Goal: Use online tool/utility: Utilize a website feature to perform a specific function

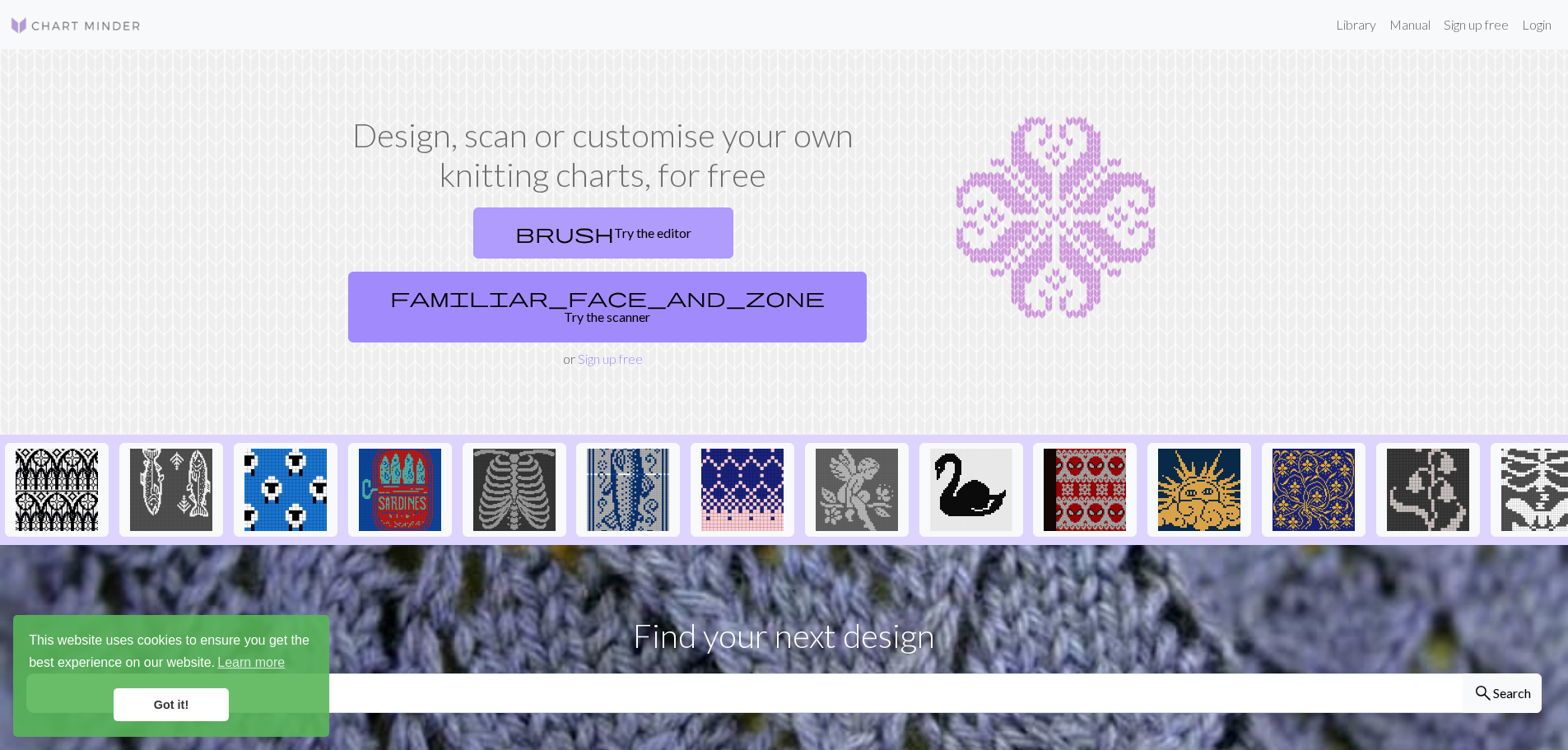
click at [473, 242] on link "brush Try the editor" at bounding box center [603, 233] width 260 height 51
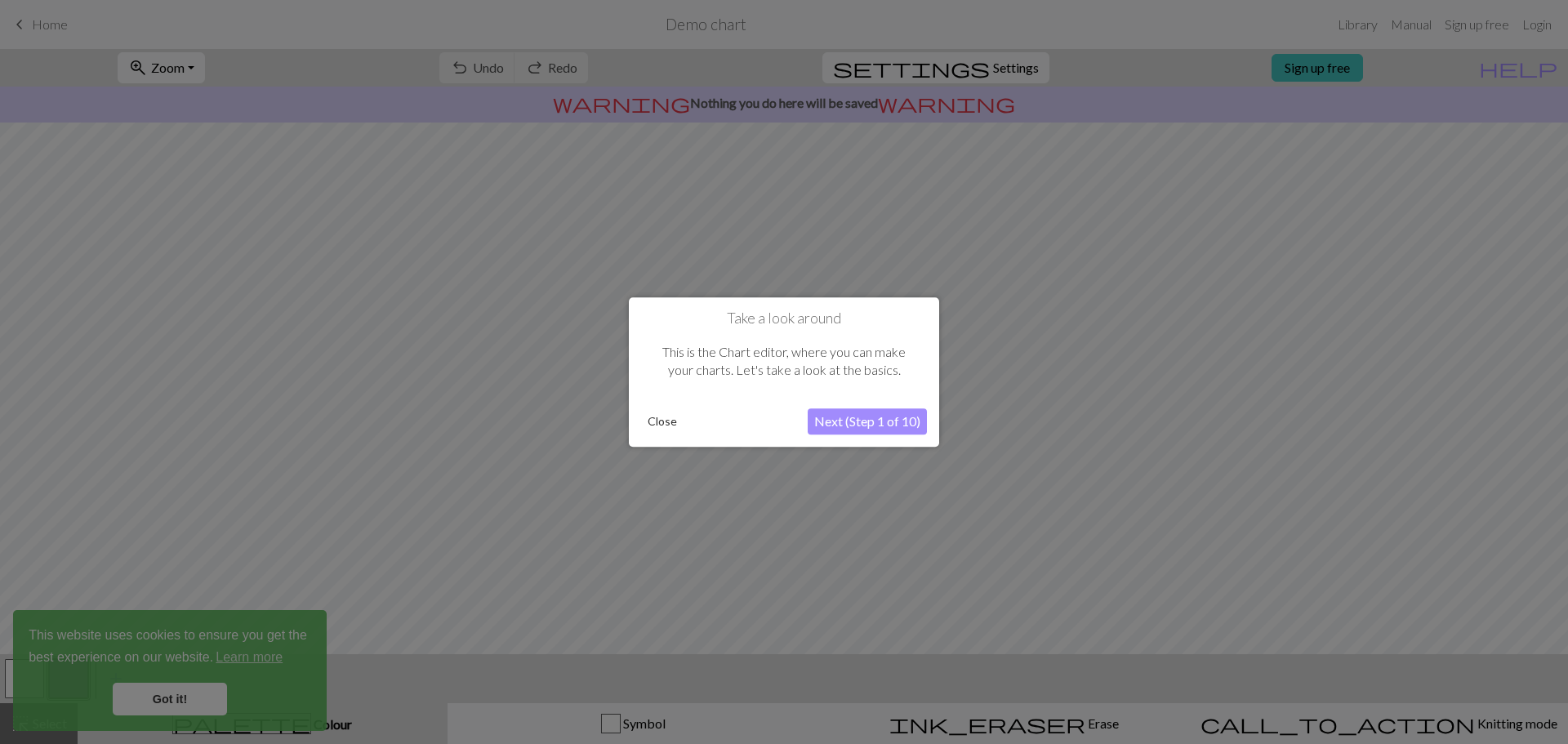
click at [869, 415] on button "Next (Step 1 of 10)" at bounding box center [867, 422] width 119 height 26
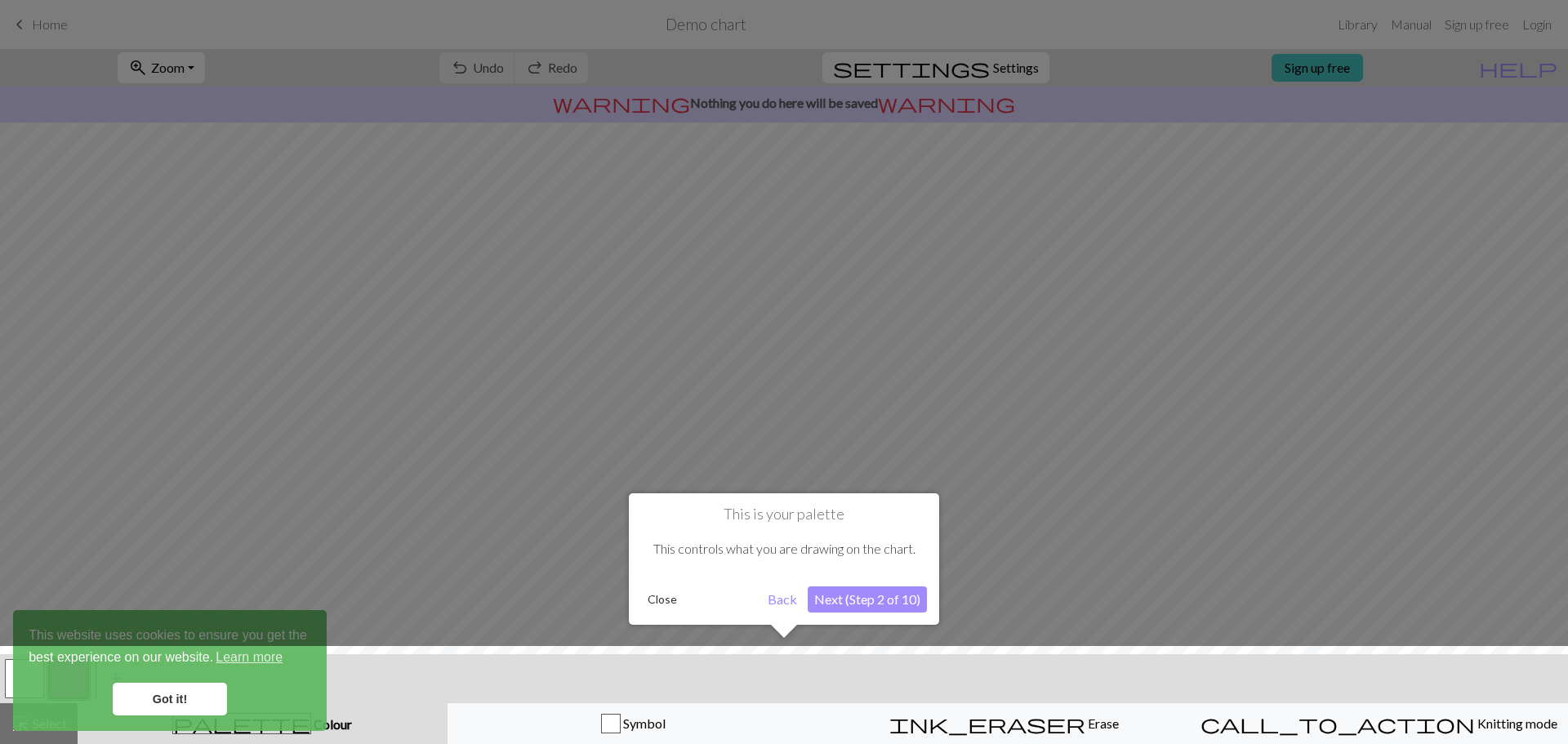
click at [858, 604] on button "Next (Step 2 of 10)" at bounding box center [867, 600] width 119 height 26
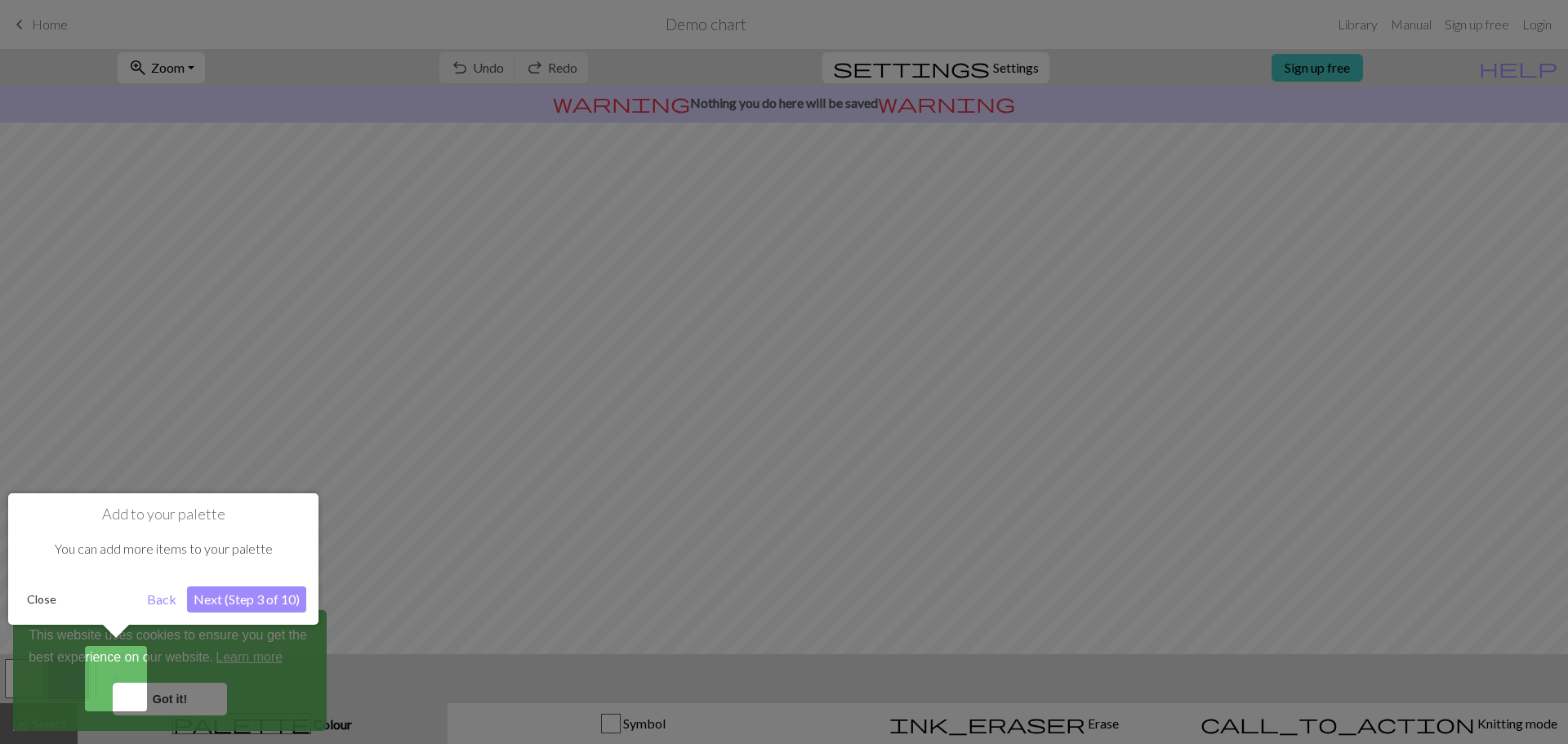
click at [248, 596] on button "Next (Step 3 of 10)" at bounding box center [246, 600] width 119 height 26
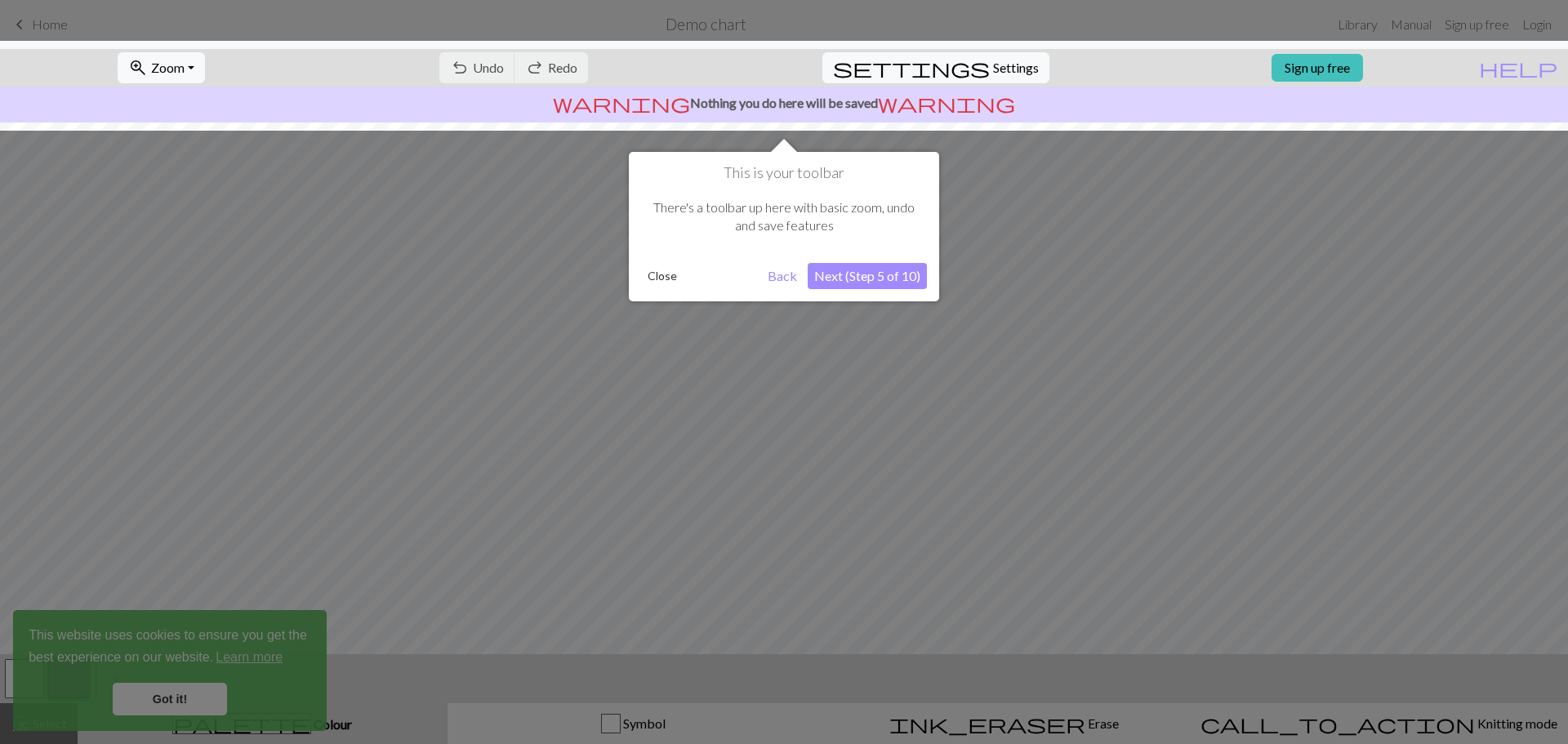
click at [887, 274] on button "Next (Step 5 of 10)" at bounding box center [867, 276] width 119 height 26
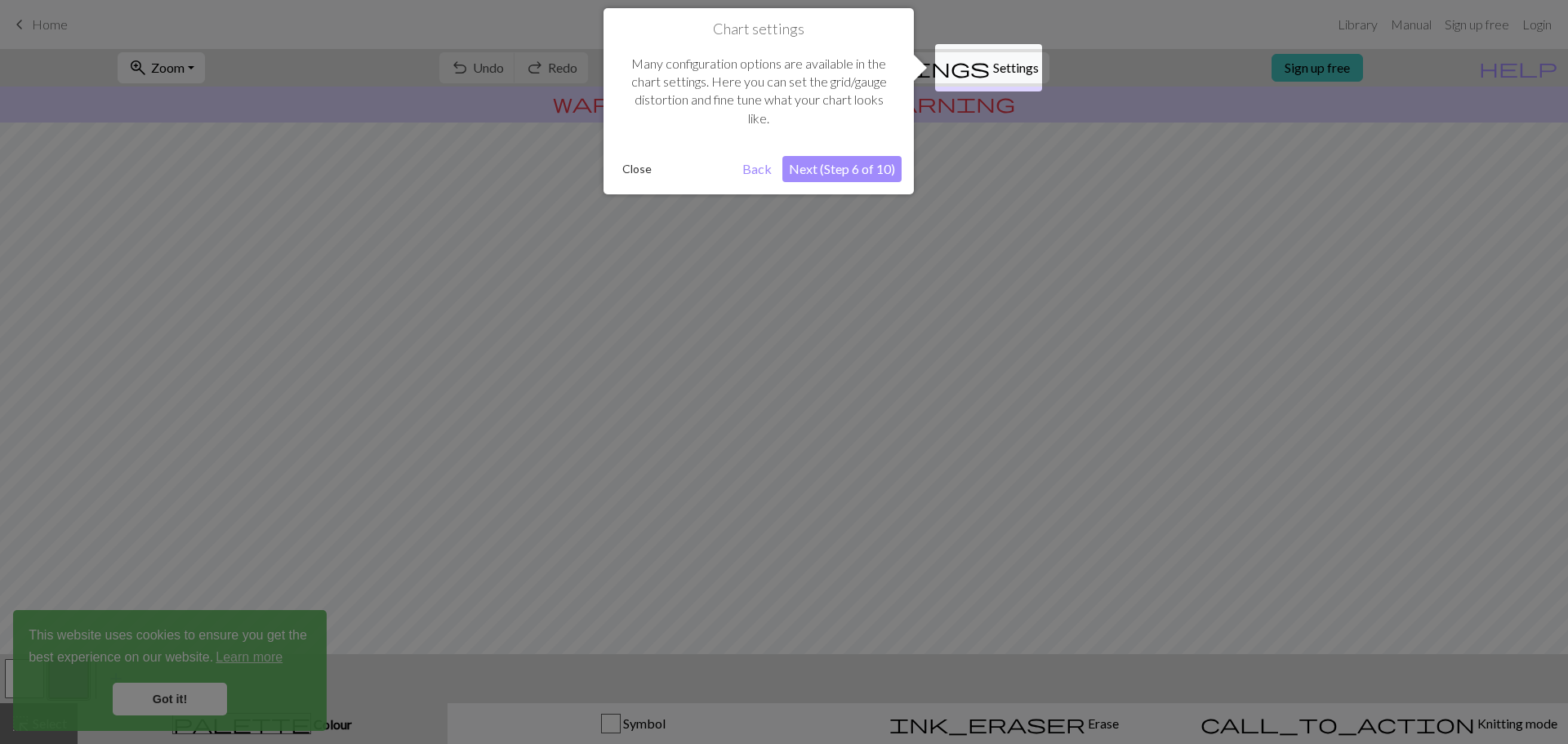
click at [847, 170] on button "Next (Step 6 of 10)" at bounding box center [841, 169] width 119 height 26
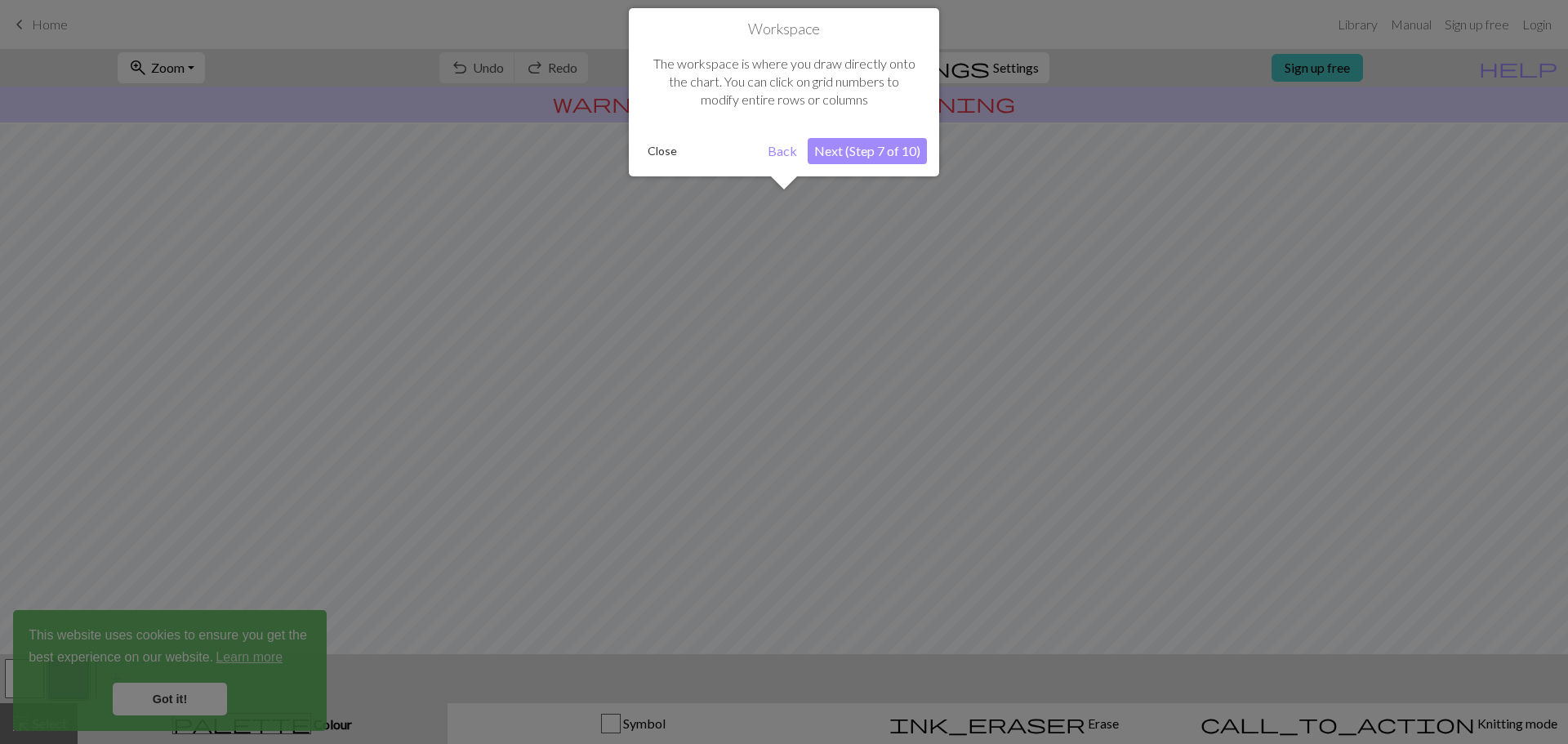
scroll to position [76, 0]
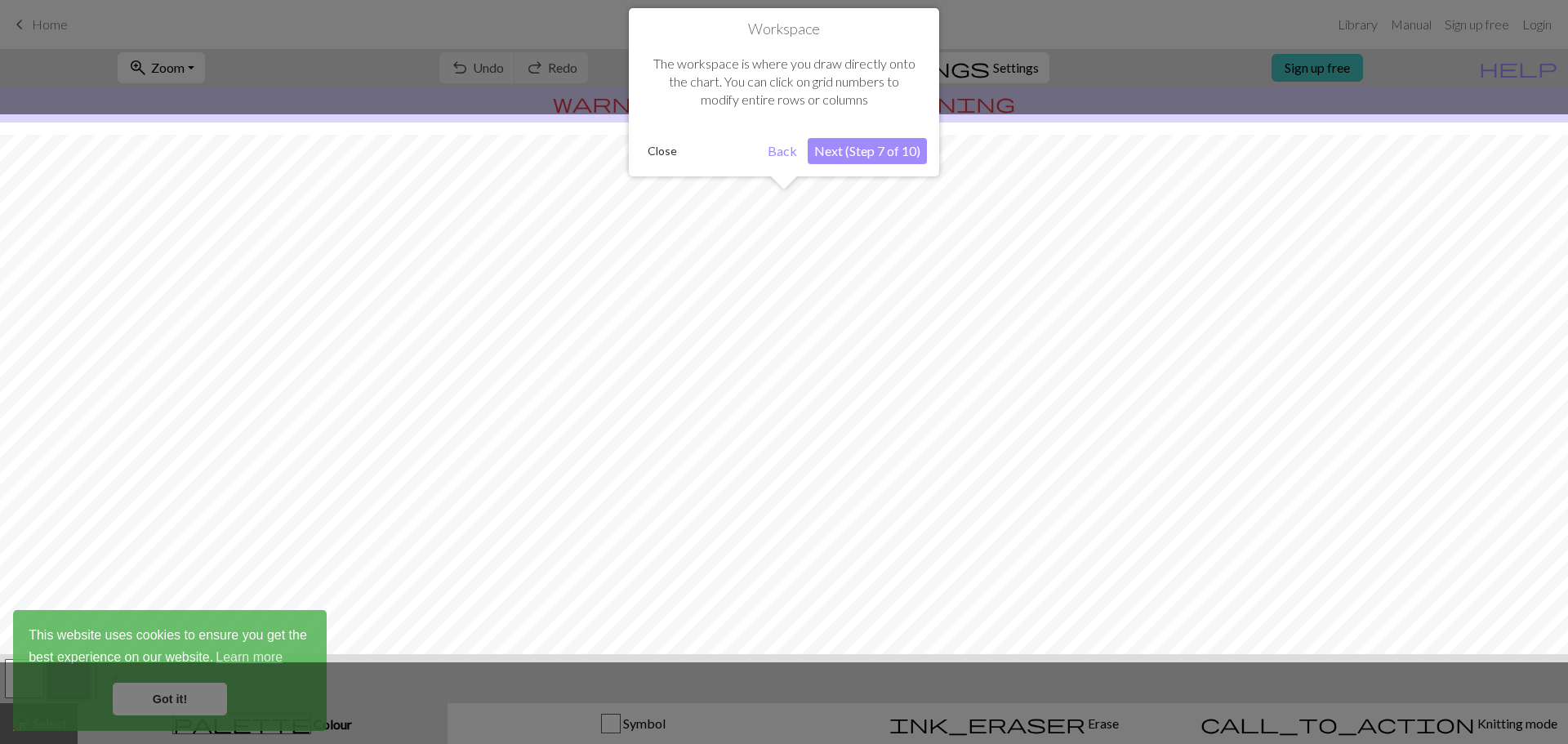
click at [860, 158] on button "Next (Step 7 of 10)" at bounding box center [867, 151] width 119 height 26
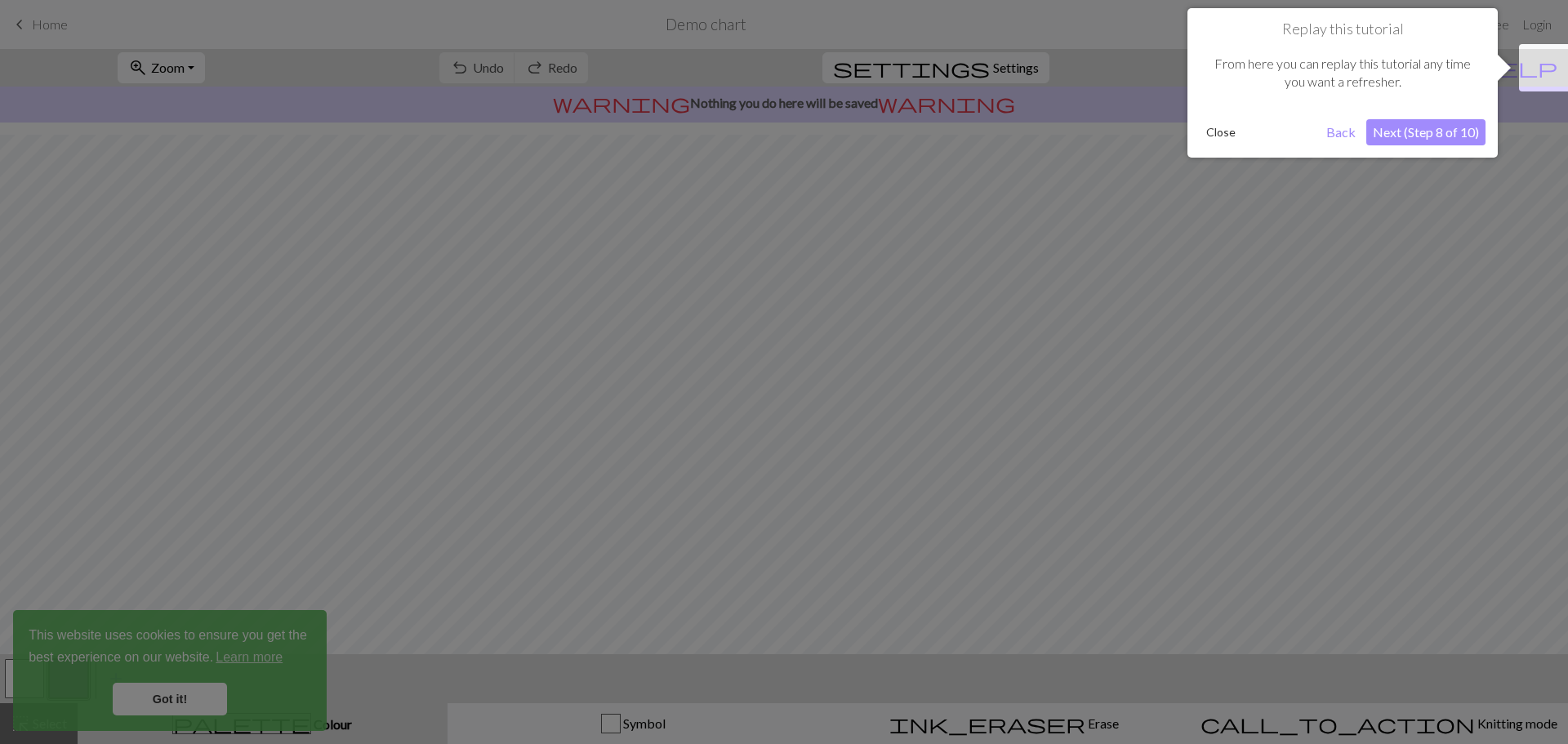
click at [1431, 128] on button "Next (Step 8 of 10)" at bounding box center [1425, 132] width 119 height 26
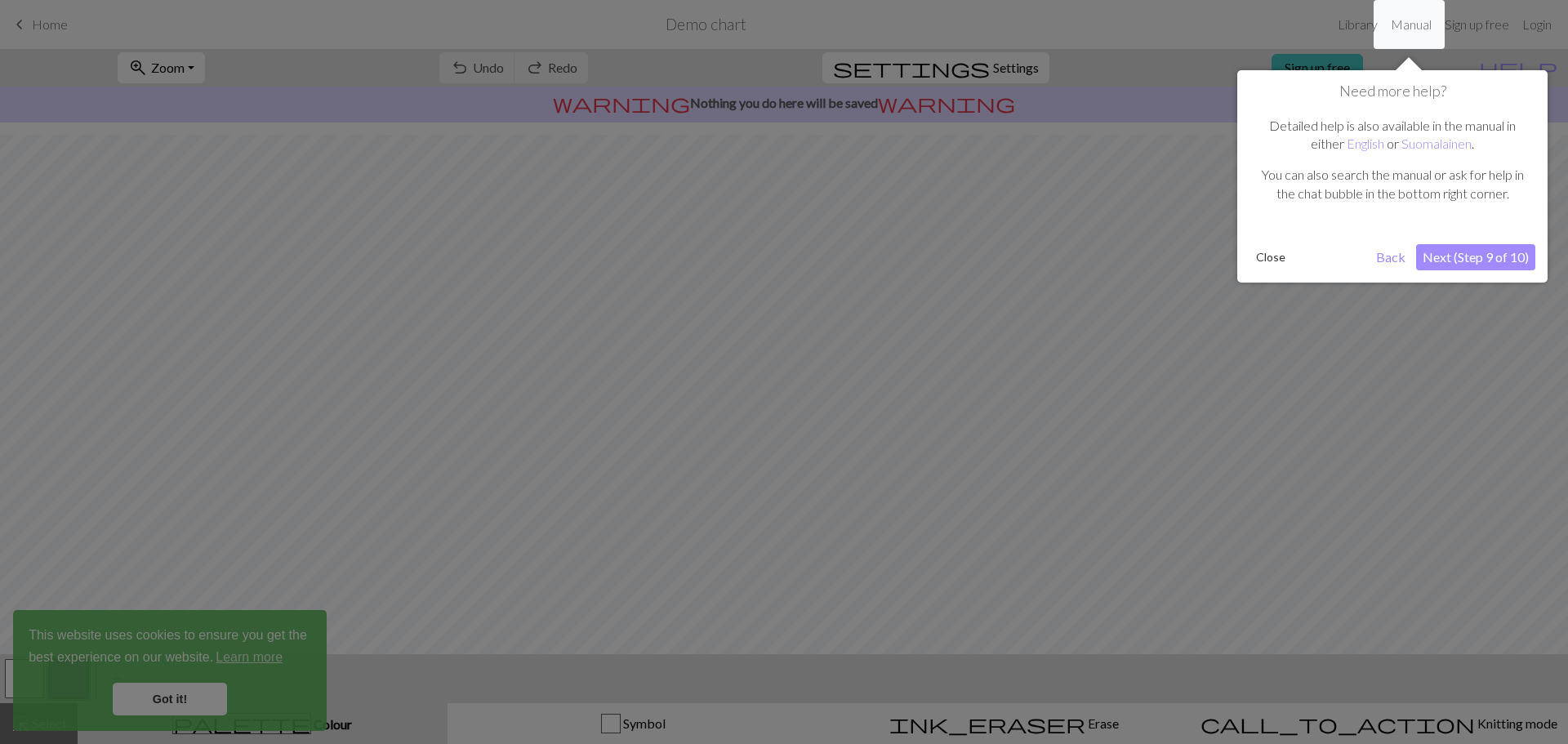
click at [1471, 261] on button "Next (Step 9 of 10)" at bounding box center [1476, 257] width 119 height 26
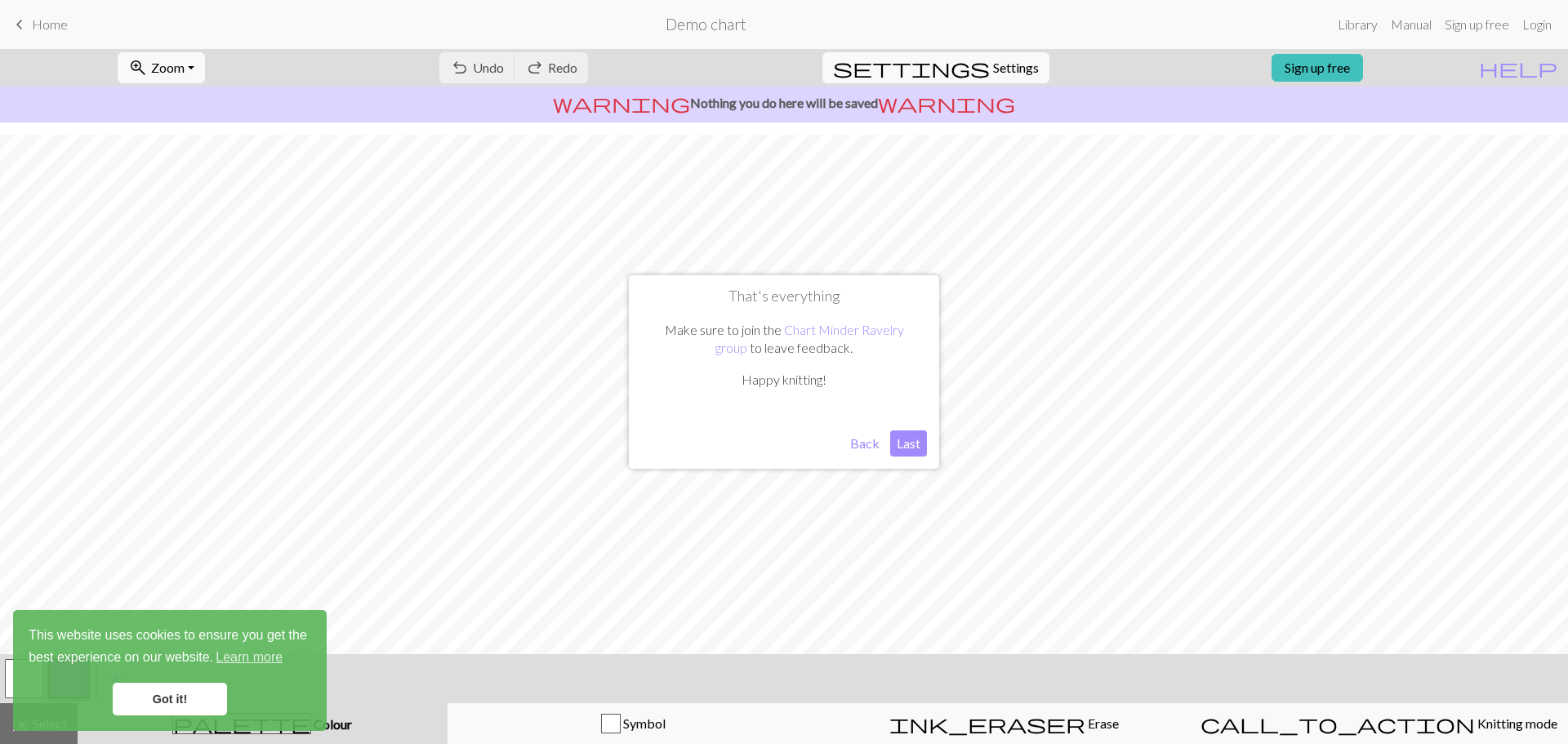
click at [919, 442] on button "Last" at bounding box center [908, 443] width 37 height 26
click at [552, 70] on div "undo Undo Undo redo Redo Redo" at bounding box center [514, 67] width 173 height 37
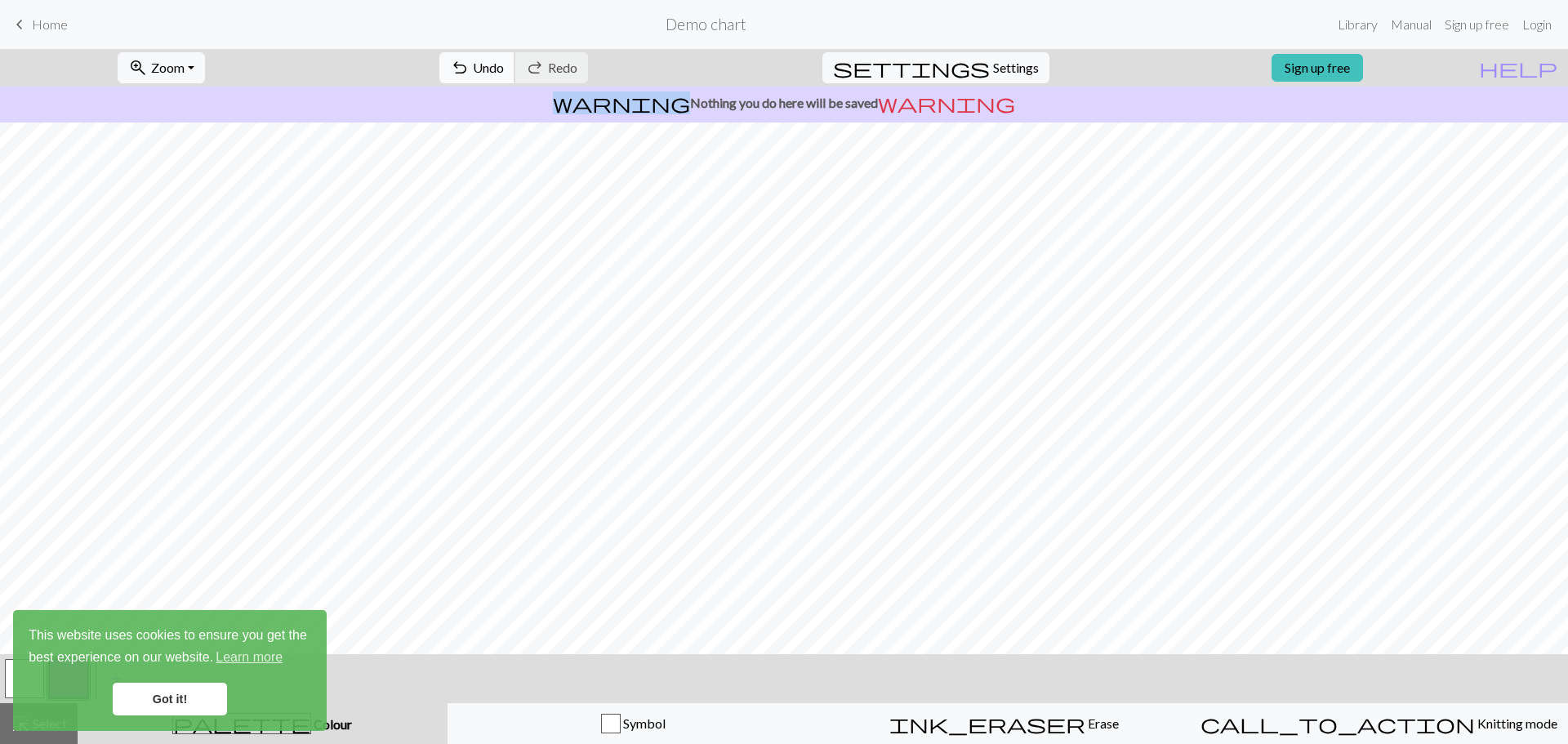
click at [469, 65] on span "undo" at bounding box center [460, 68] width 20 height 23
click at [154, 693] on link "Got it!" at bounding box center [170, 700] width 115 height 33
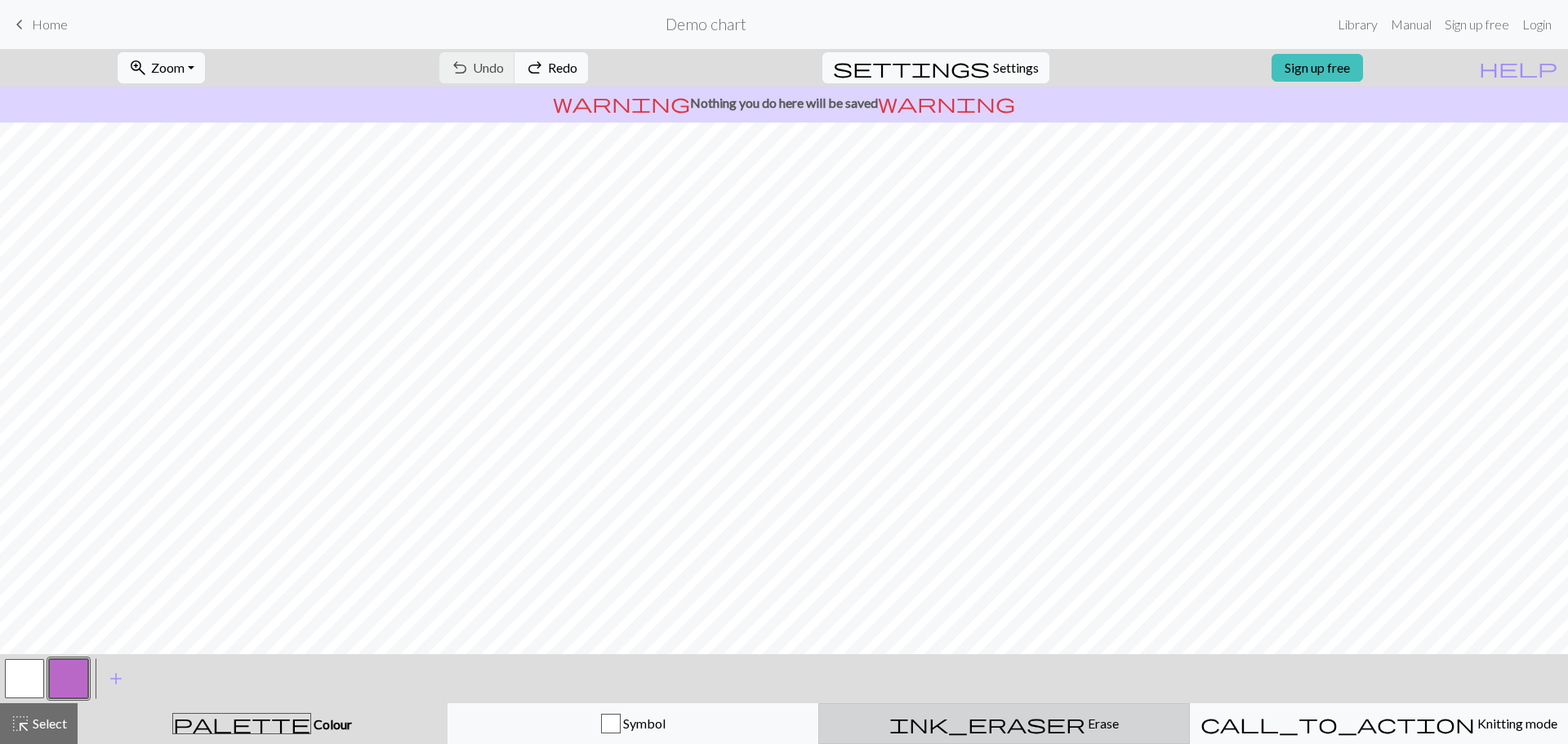
click at [993, 717] on span "ink_eraser" at bounding box center [987, 723] width 196 height 23
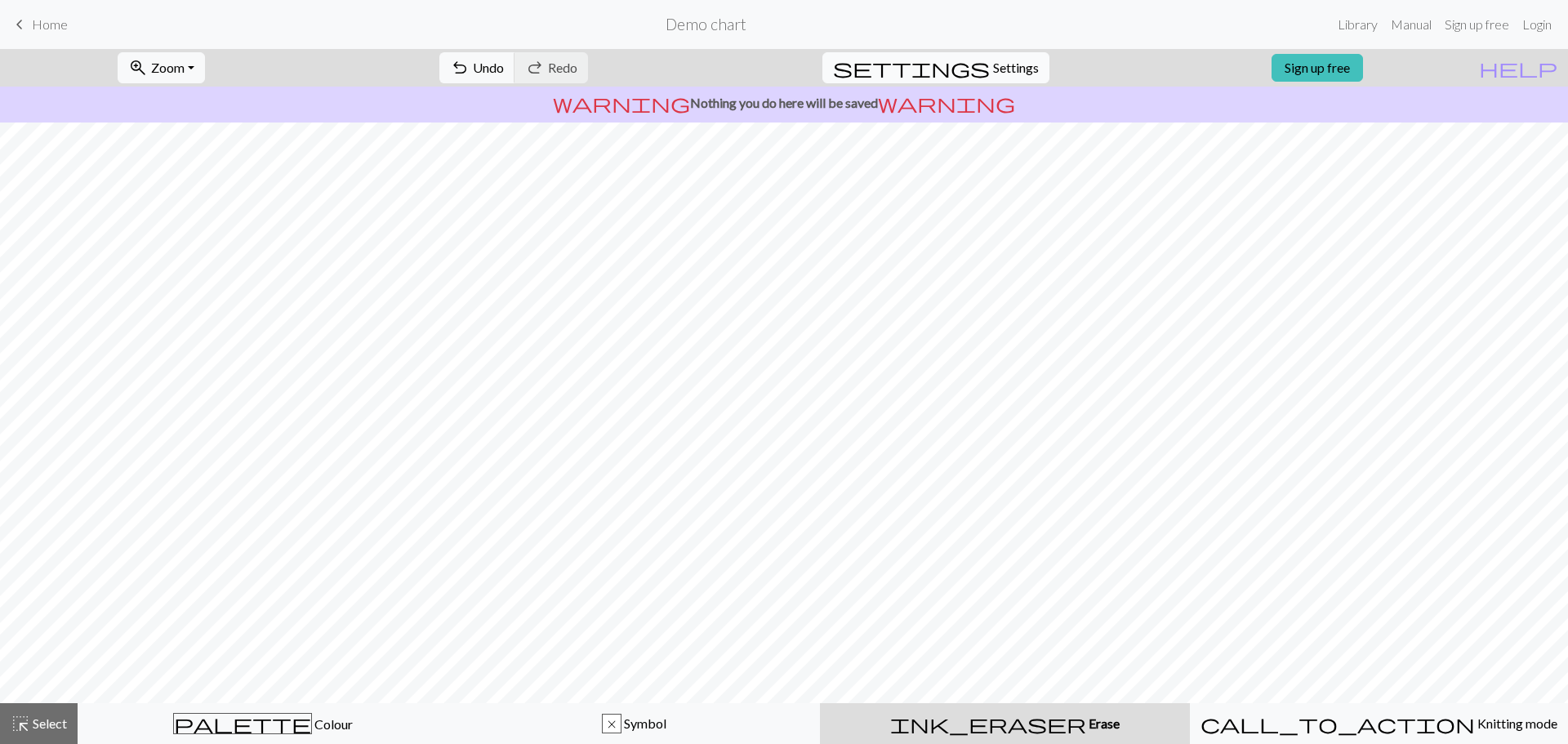
click at [973, 63] on span "settings" at bounding box center [912, 68] width 156 height 23
select select "aran"
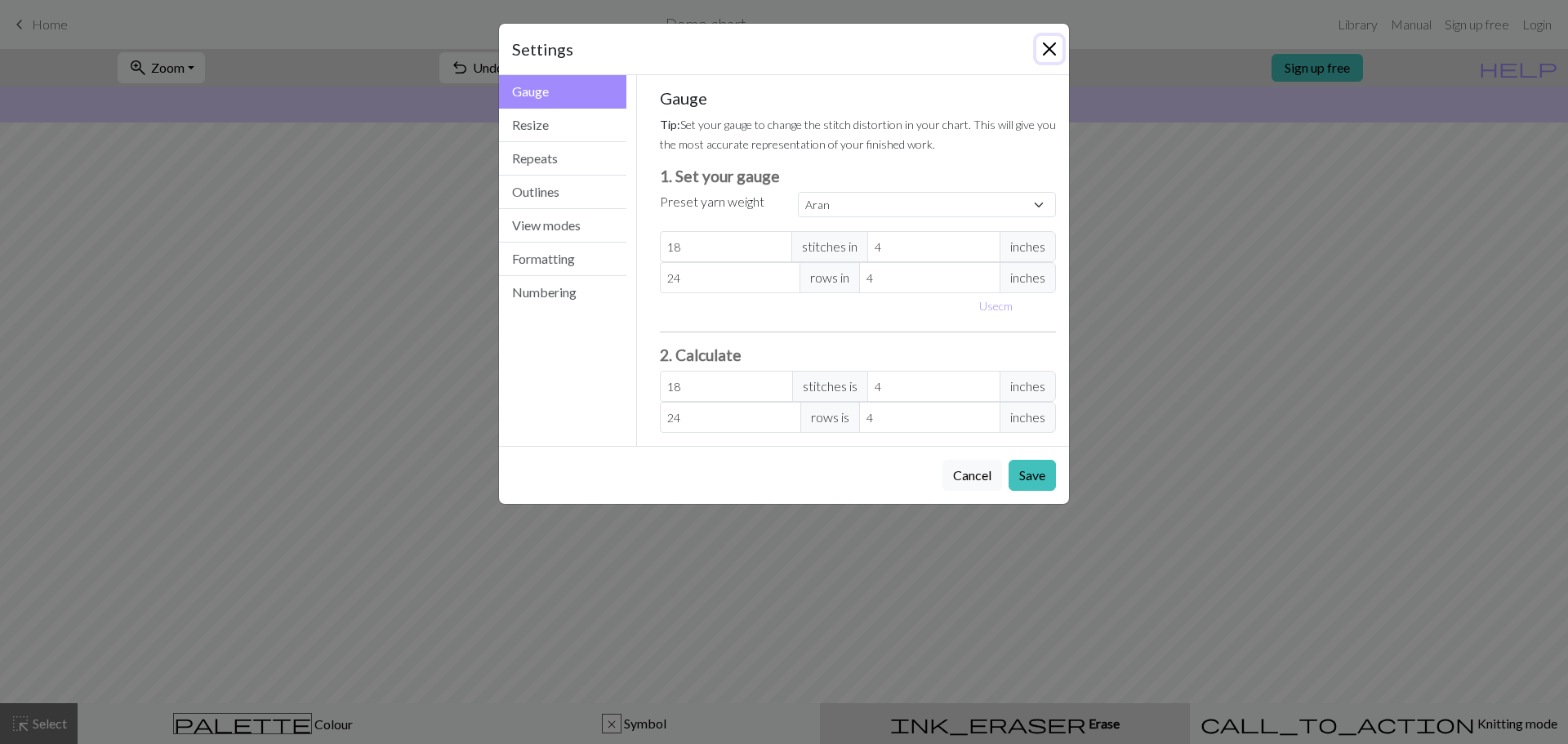
click at [1044, 48] on button "Close" at bounding box center [1050, 49] width 26 height 26
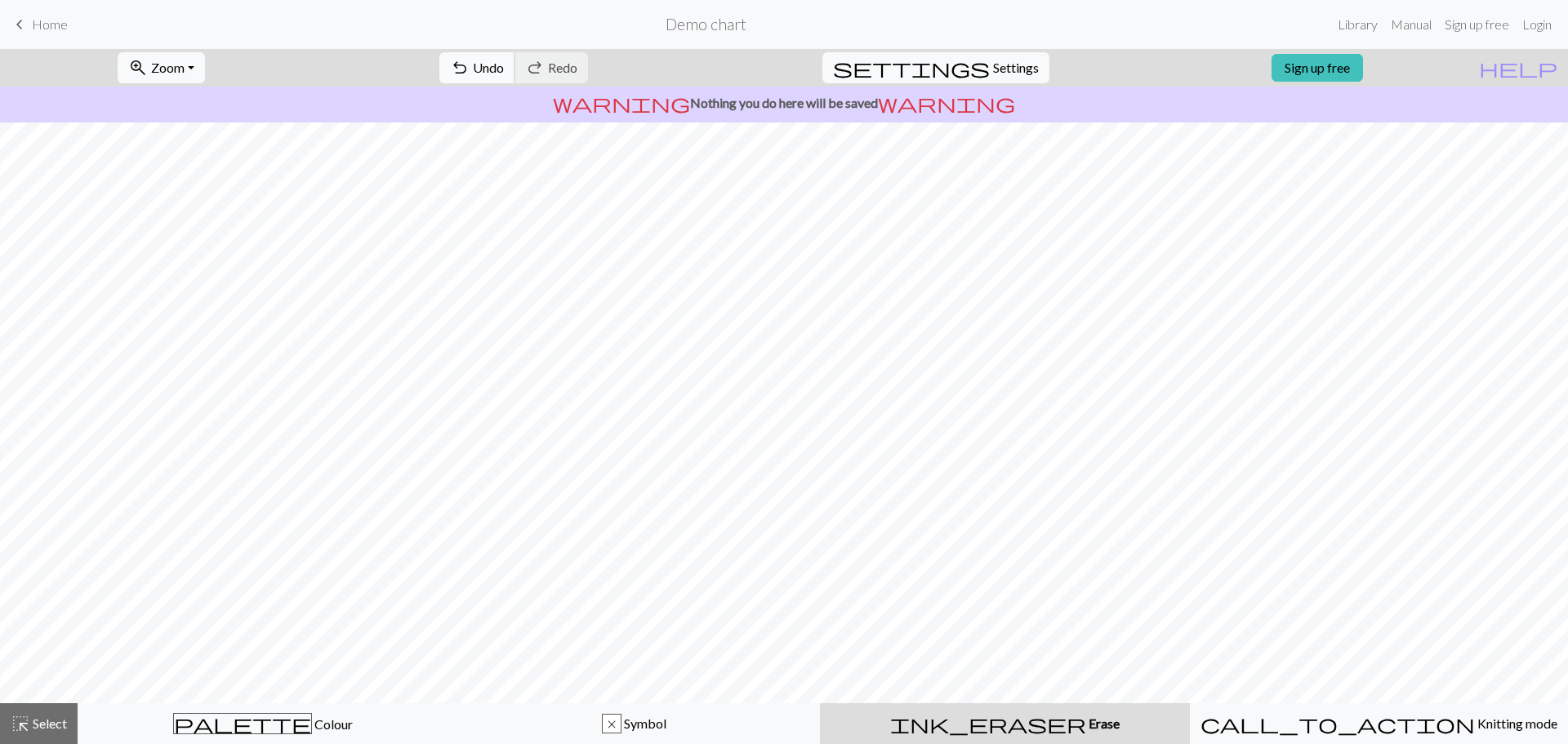
click at [511, 65] on button "undo Undo Undo" at bounding box center [477, 68] width 76 height 31
click at [511, 65] on div "undo Undo Undo redo Redo Redo" at bounding box center [514, 67] width 173 height 37
